Goal: Navigation & Orientation: Find specific page/section

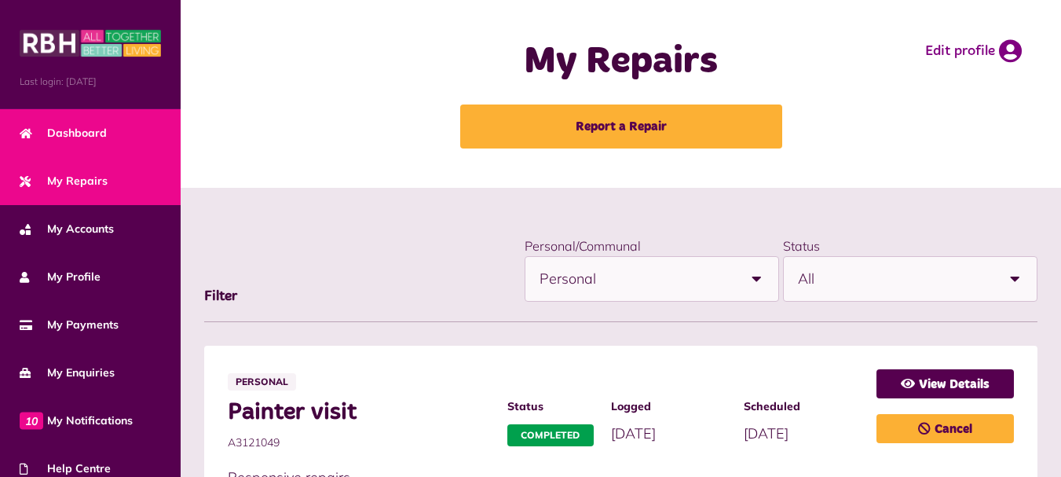
click at [82, 138] on span "Dashboard" at bounding box center [63, 133] width 87 height 16
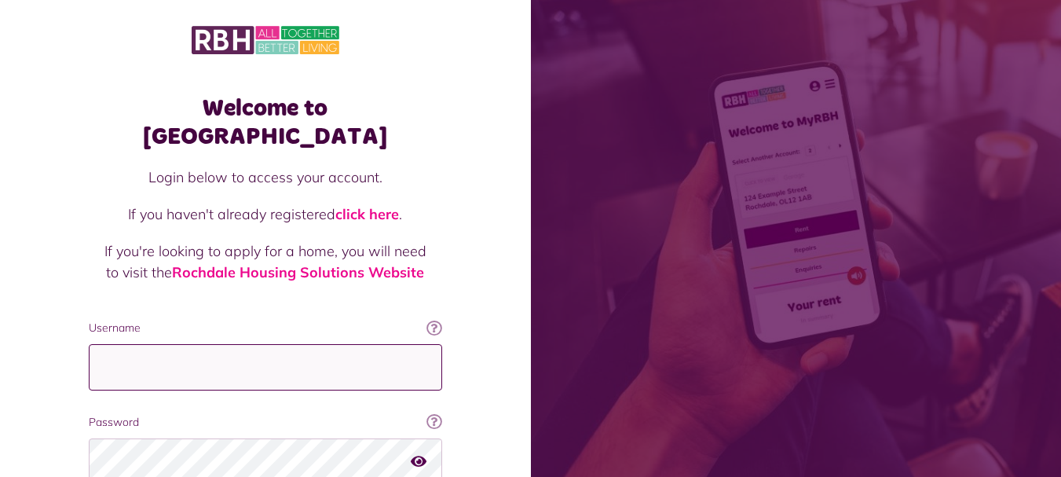
type input "**********"
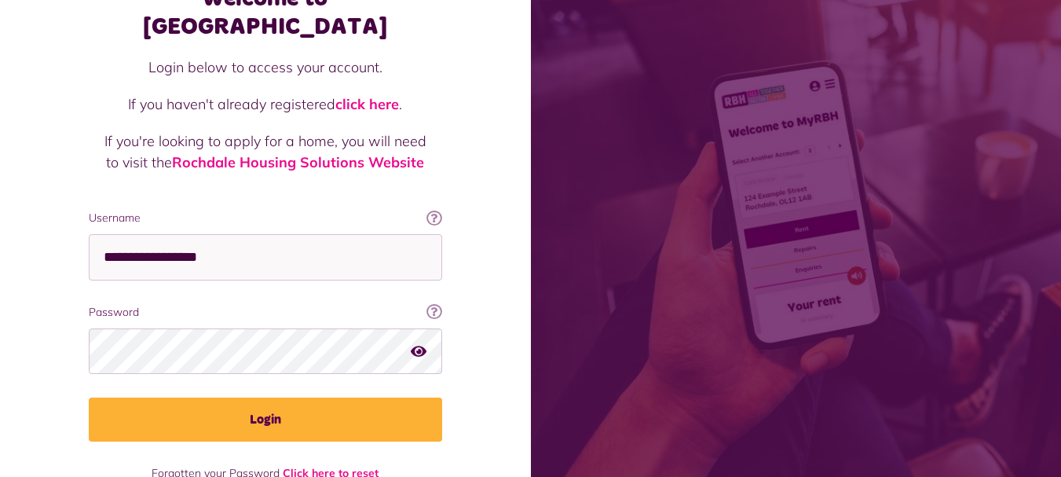
scroll to position [126, 0]
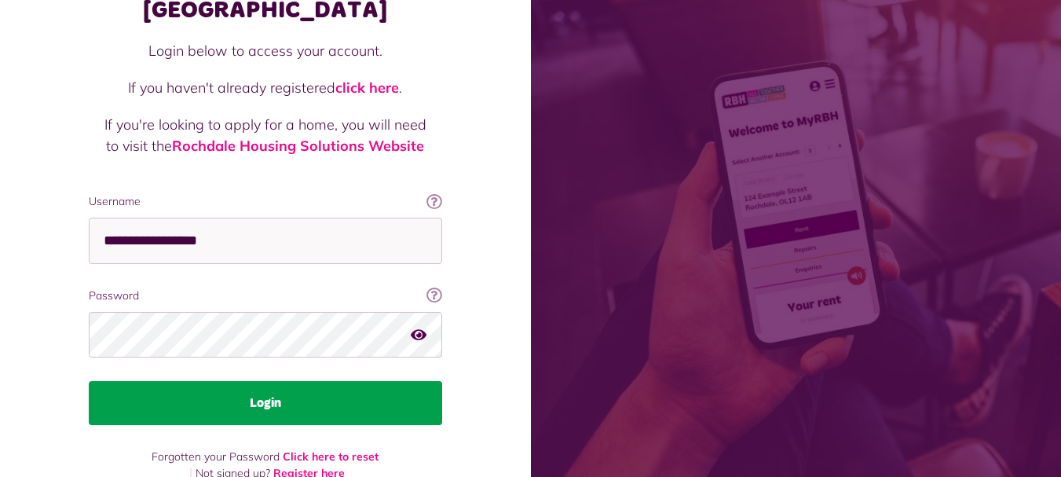
click at [260, 381] on button "Login" at bounding box center [265, 403] width 353 height 44
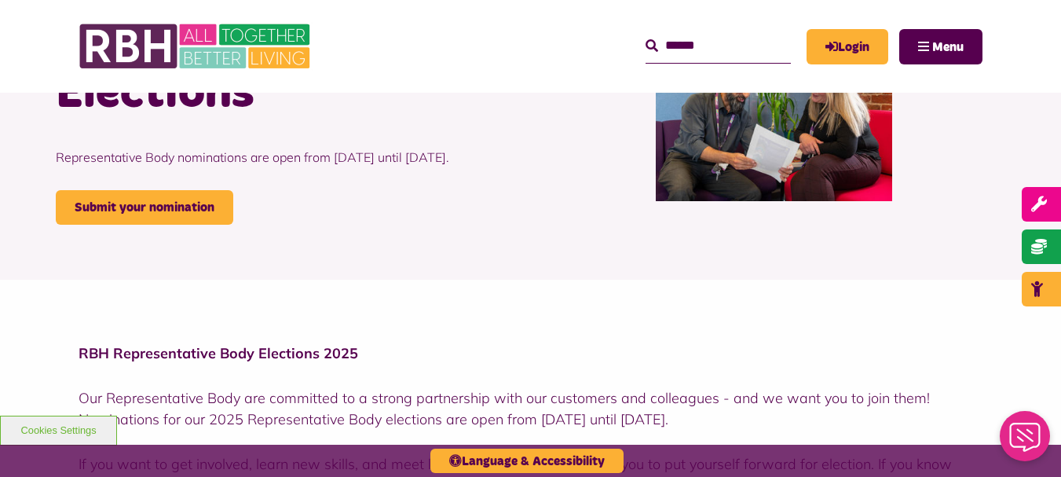
scroll to position [180, 0]
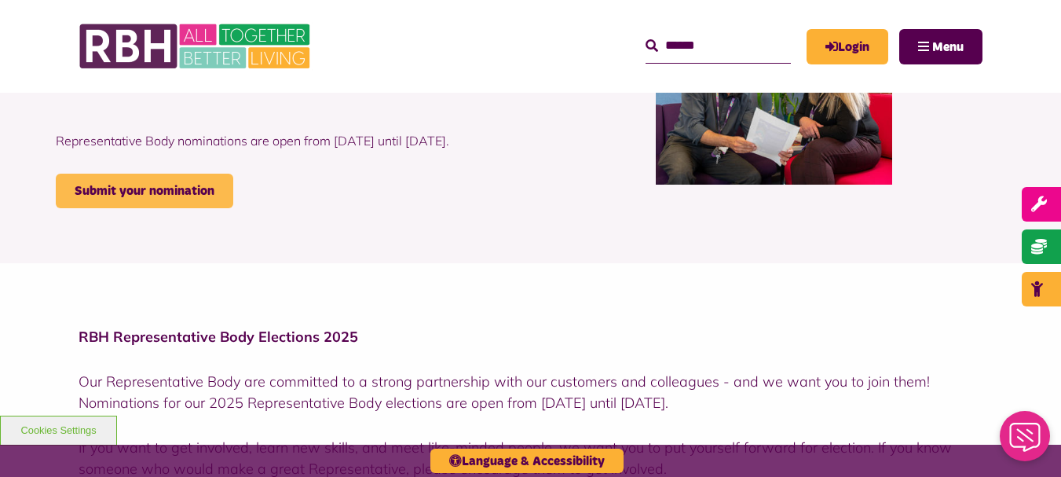
click at [157, 208] on link "Submit your nomination" at bounding box center [144, 191] width 177 height 35
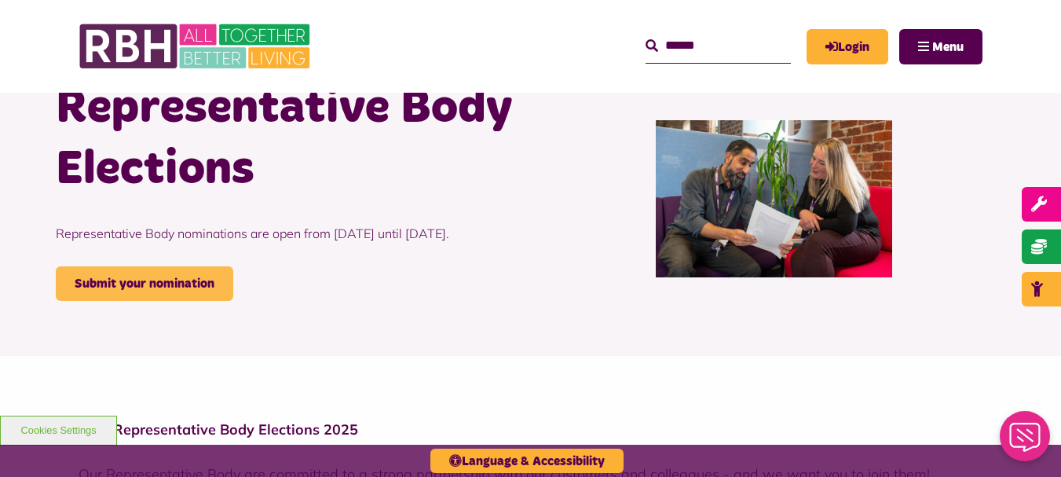
scroll to position [0, 0]
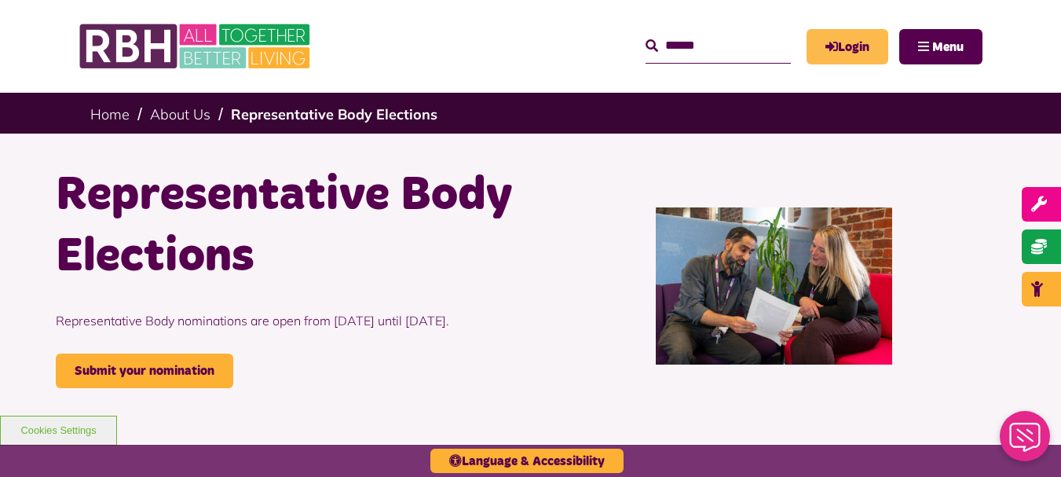
click at [850, 44] on link "Login" at bounding box center [847, 46] width 82 height 35
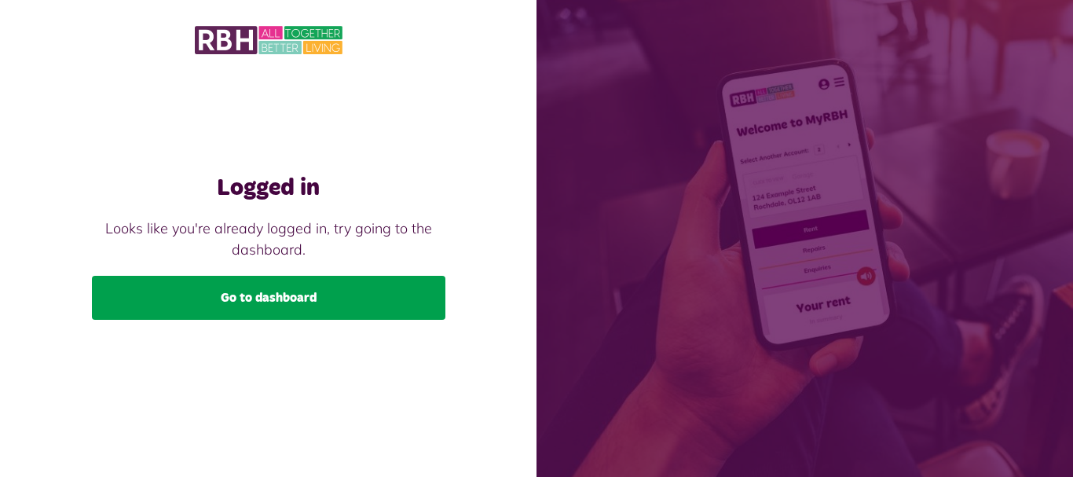
click at [265, 301] on link "Go to dashboard" at bounding box center [268, 298] width 353 height 44
